Goal: Transaction & Acquisition: Obtain resource

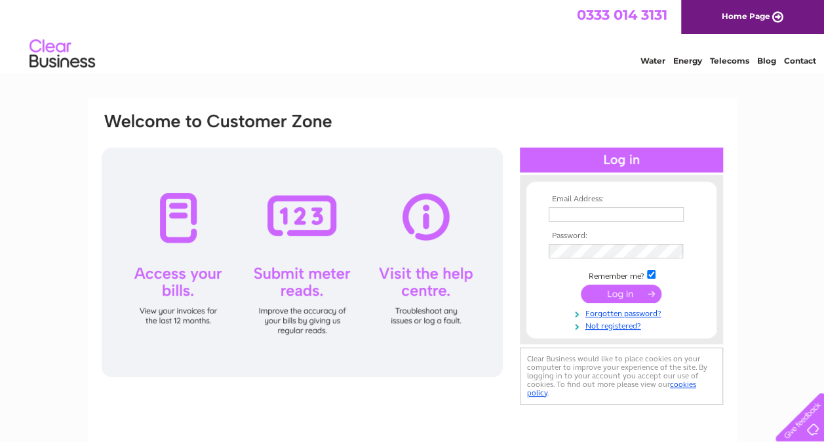
click at [615, 219] on input "text" at bounding box center [616, 214] width 135 height 14
type input "[EMAIL_ADDRESS][DOMAIN_NAME]"
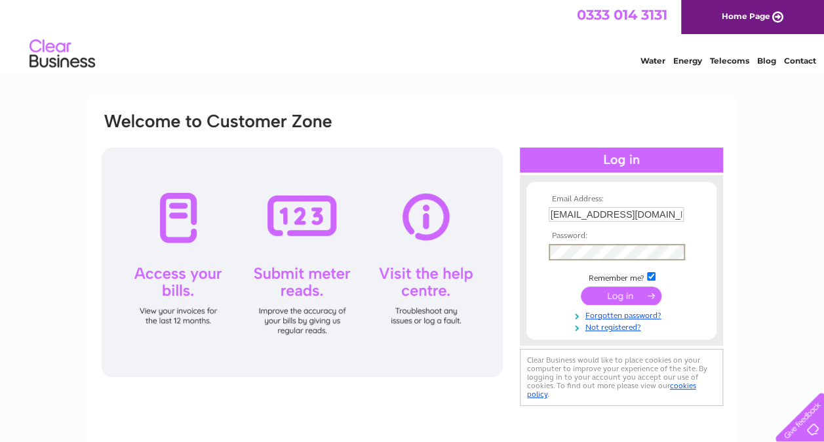
click at [581, 287] on input "submit" at bounding box center [621, 296] width 81 height 18
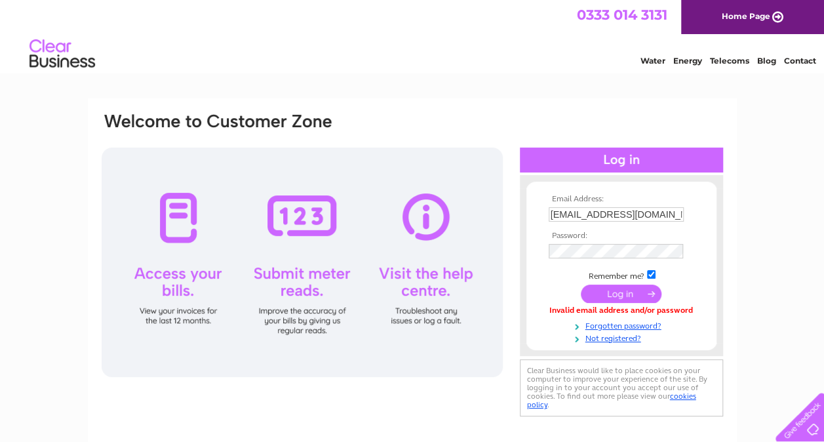
click at [644, 236] on th "Password:" at bounding box center [622, 235] width 152 height 9
click at [640, 243] on td at bounding box center [622, 252] width 152 height 22
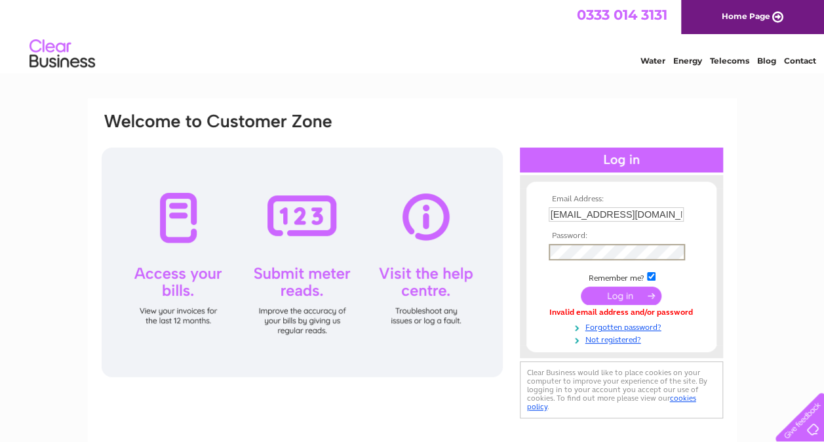
click at [629, 295] on input "submit" at bounding box center [621, 296] width 81 height 18
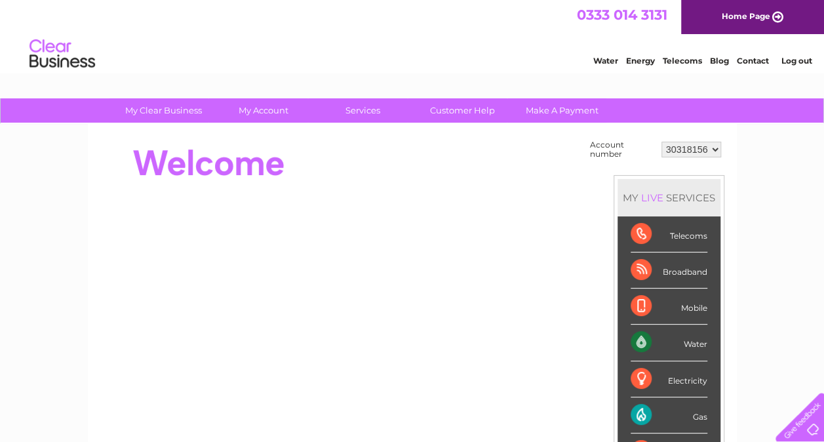
click at [453, 164] on div at bounding box center [338, 163] width 477 height 52
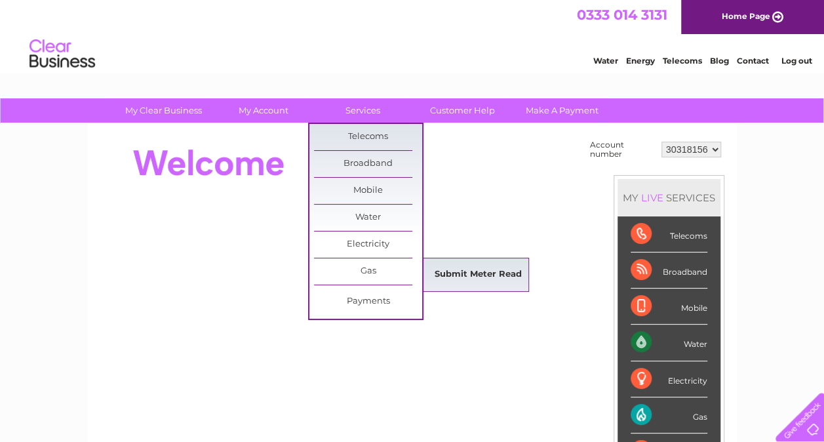
click at [434, 266] on link "Submit Meter Read" at bounding box center [478, 275] width 108 height 26
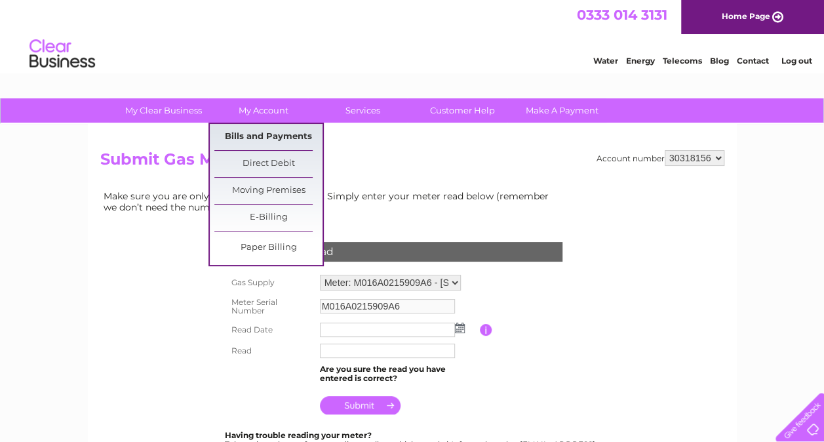
click at [275, 136] on link "Bills and Payments" at bounding box center [268, 137] width 108 height 26
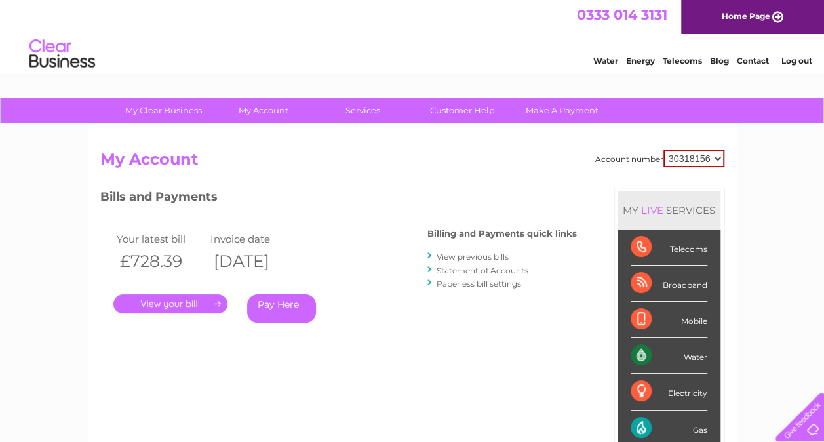
click at [480, 255] on link "View previous bills" at bounding box center [473, 257] width 72 height 10
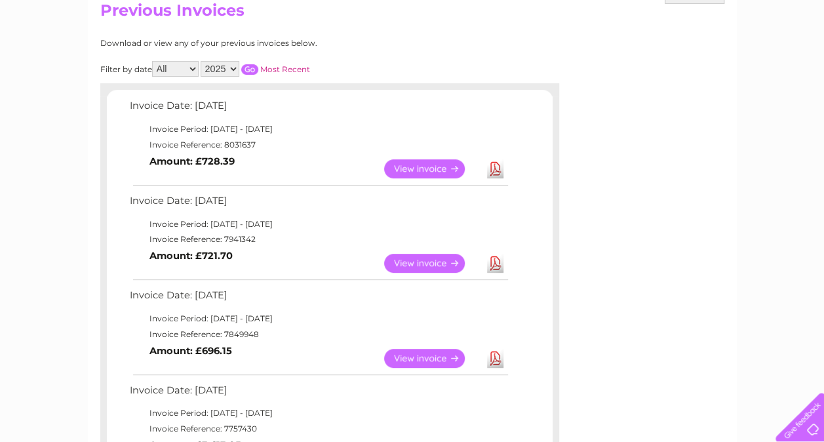
scroll to position [150, 0]
click at [409, 260] on link "View" at bounding box center [432, 262] width 96 height 19
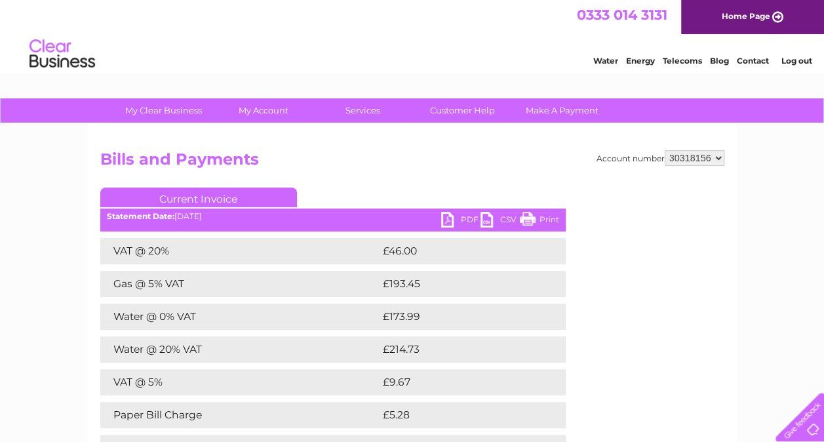
click at [462, 226] on link "PDF" at bounding box center [460, 221] width 39 height 19
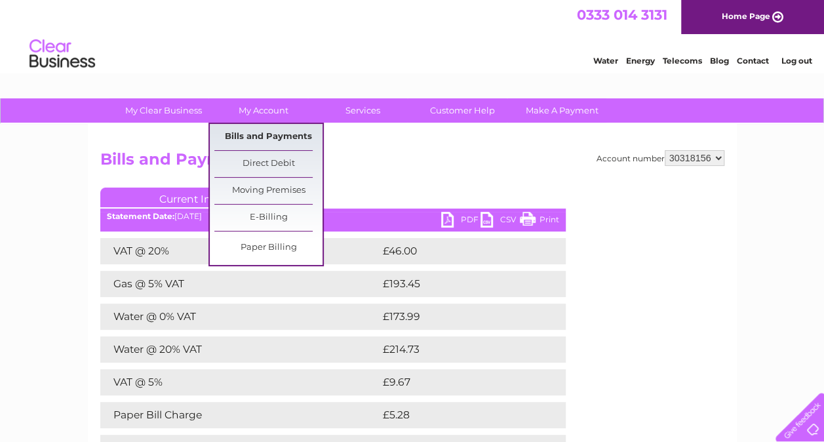
click at [273, 142] on link "Bills and Payments" at bounding box center [268, 137] width 108 height 26
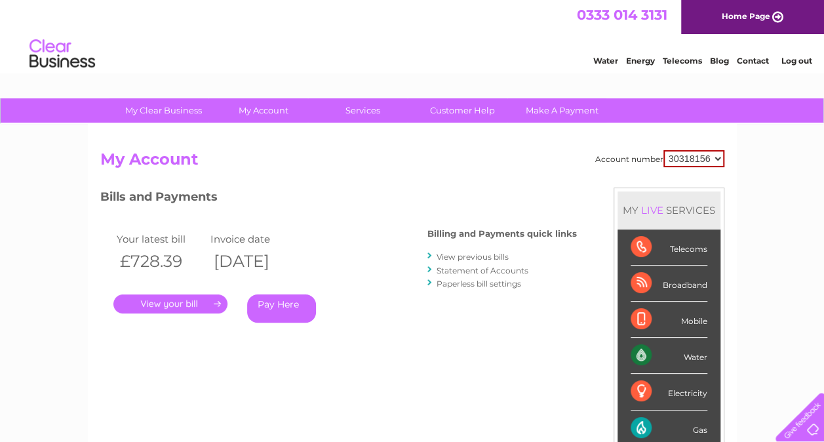
click at [485, 270] on link "Statement of Accounts" at bounding box center [483, 271] width 92 height 10
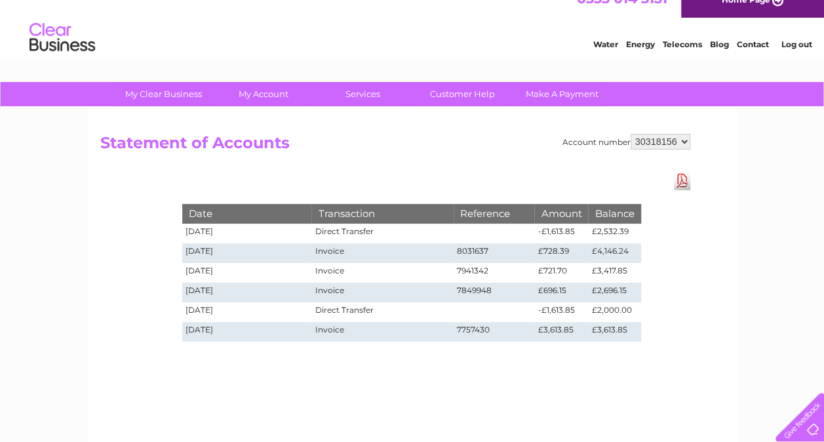
scroll to position [17, 0]
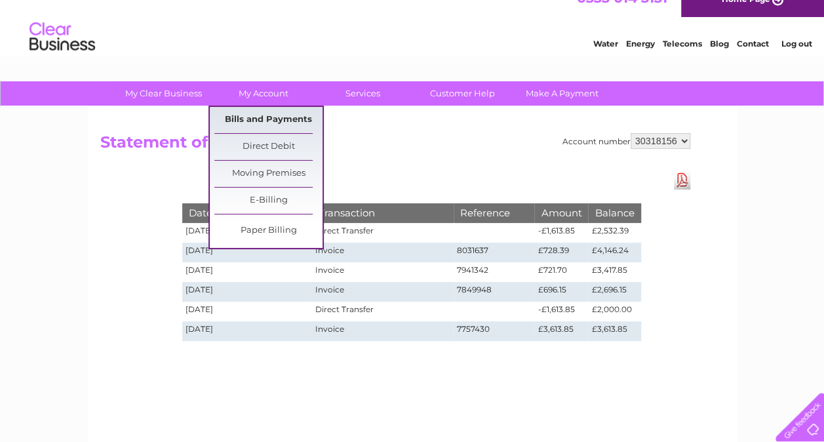
click at [262, 114] on link "Bills and Payments" at bounding box center [268, 120] width 108 height 26
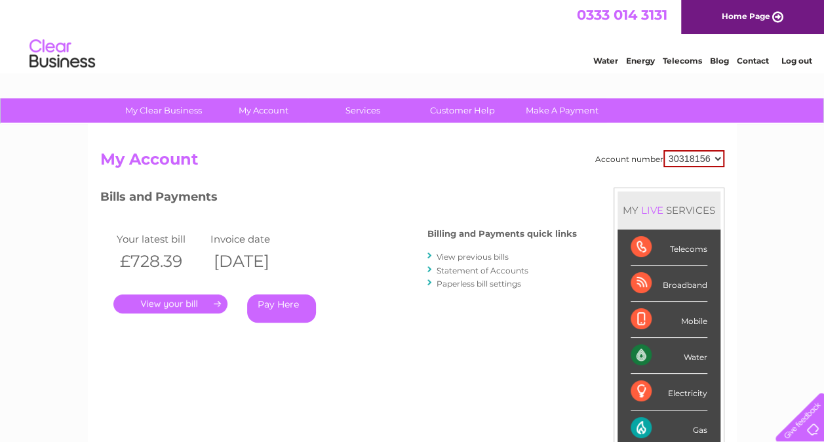
click at [206, 302] on link "." at bounding box center [170, 303] width 114 height 19
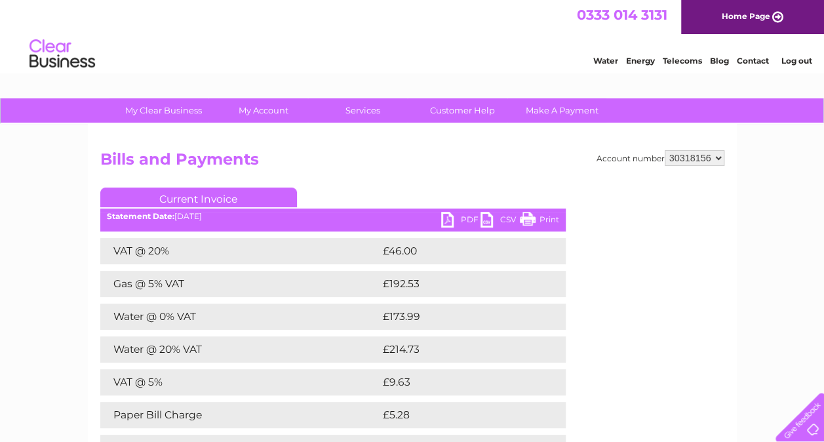
click at [452, 219] on link "PDF" at bounding box center [460, 221] width 39 height 19
